Goal: Entertainment & Leisure: Consume media (video, audio)

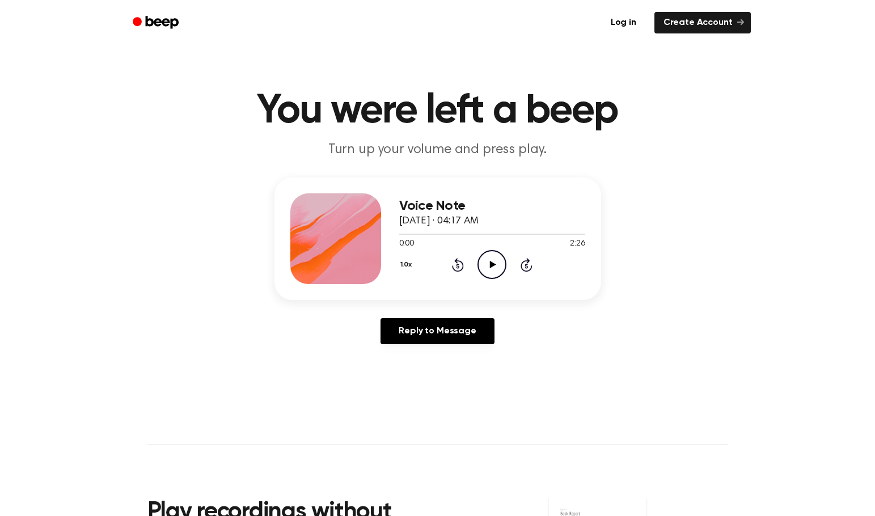
click at [498, 267] on icon "Play Audio" at bounding box center [492, 264] width 29 height 29
drag, startPoint x: 403, startPoint y: 234, endPoint x: 389, endPoint y: 235, distance: 13.6
click at [389, 235] on div "Voice Note September 22, 2025 · 04:17 AM 0:03 2:26 Your browser does not suppor…" at bounding box center [438, 239] width 327 height 123
click at [454, 263] on icon "Rewind 5 seconds" at bounding box center [458, 265] width 12 height 15
click at [497, 261] on icon "Pause Audio" at bounding box center [492, 264] width 29 height 29
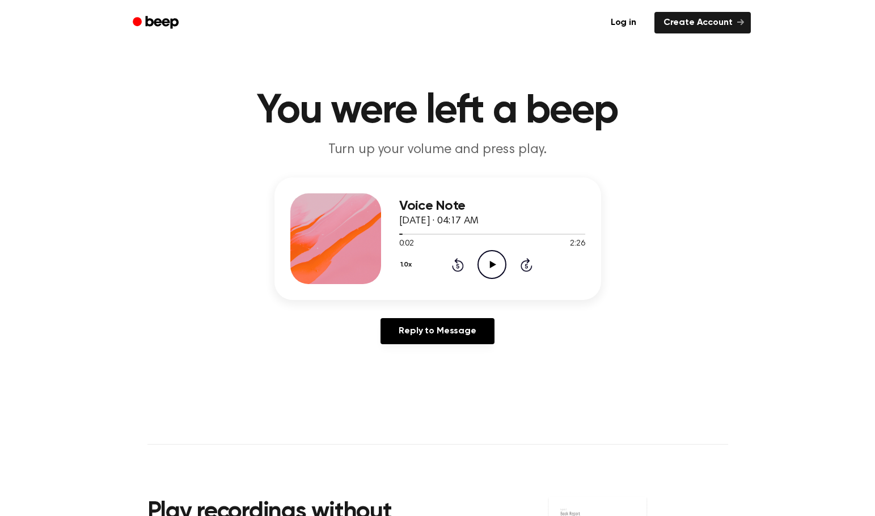
click at [453, 268] on icon at bounding box center [458, 265] width 12 height 14
click at [491, 270] on icon "Play Audio" at bounding box center [492, 264] width 29 height 29
click at [497, 259] on icon "Play Audio" at bounding box center [492, 264] width 29 height 29
